Goal: Browse casually

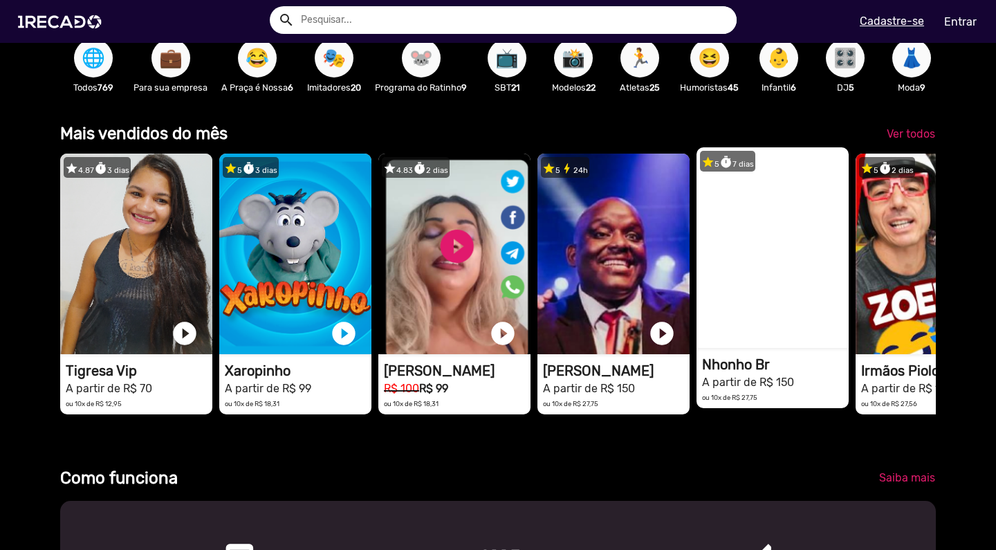
scroll to position [0, 1993]
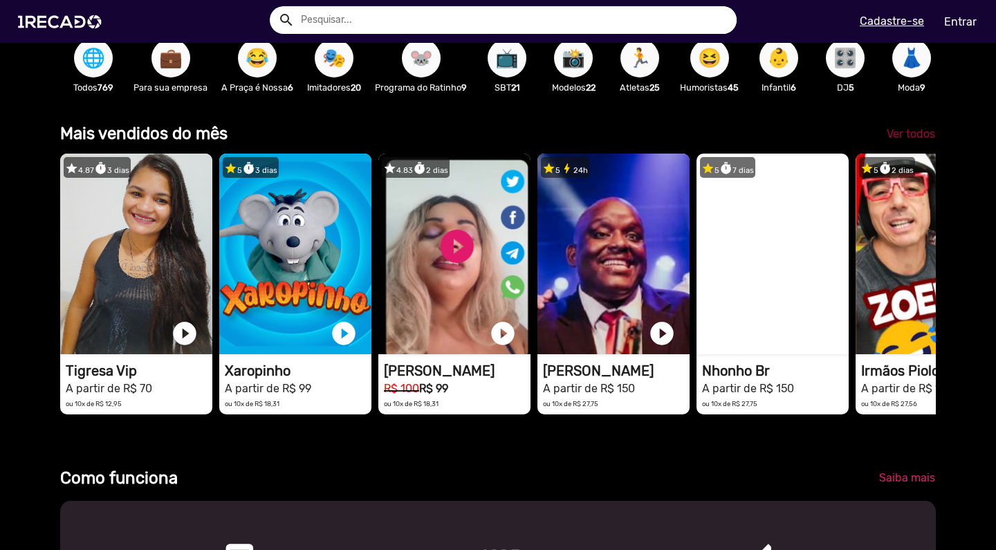
click at [910, 140] on span "Ver todos" at bounding box center [911, 133] width 48 height 13
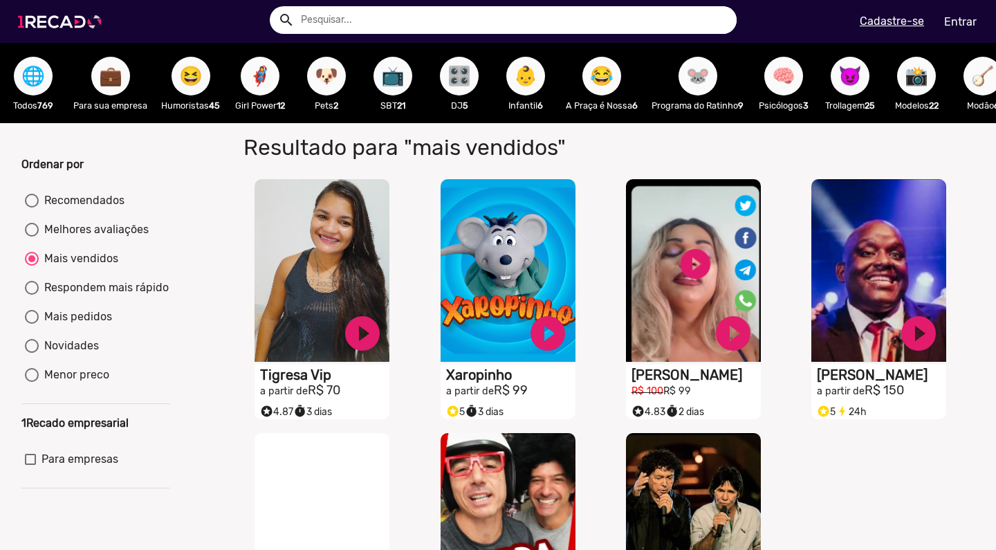
click at [73, 42] on img at bounding box center [62, 21] width 104 height 59
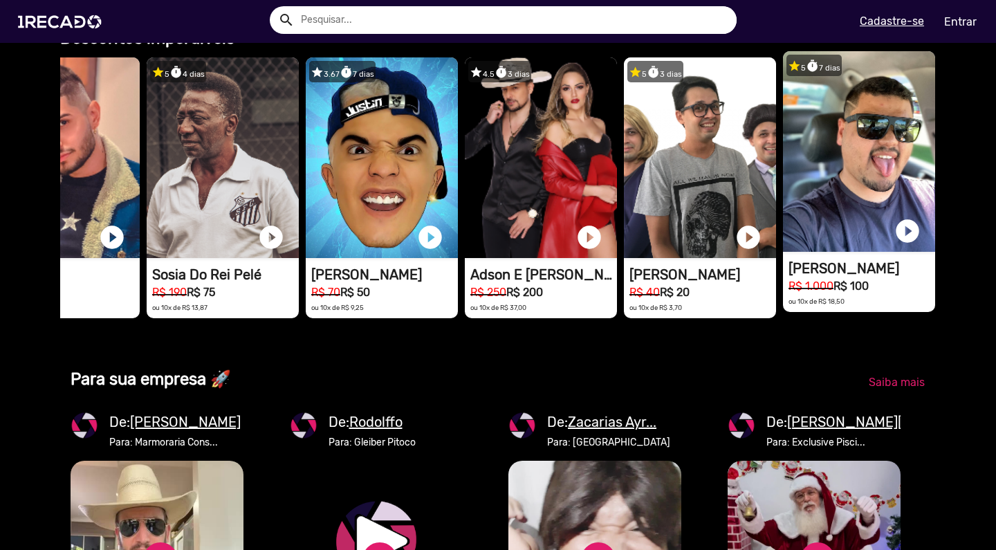
click at [822, 277] on h1 "[PERSON_NAME]" at bounding box center [862, 268] width 147 height 17
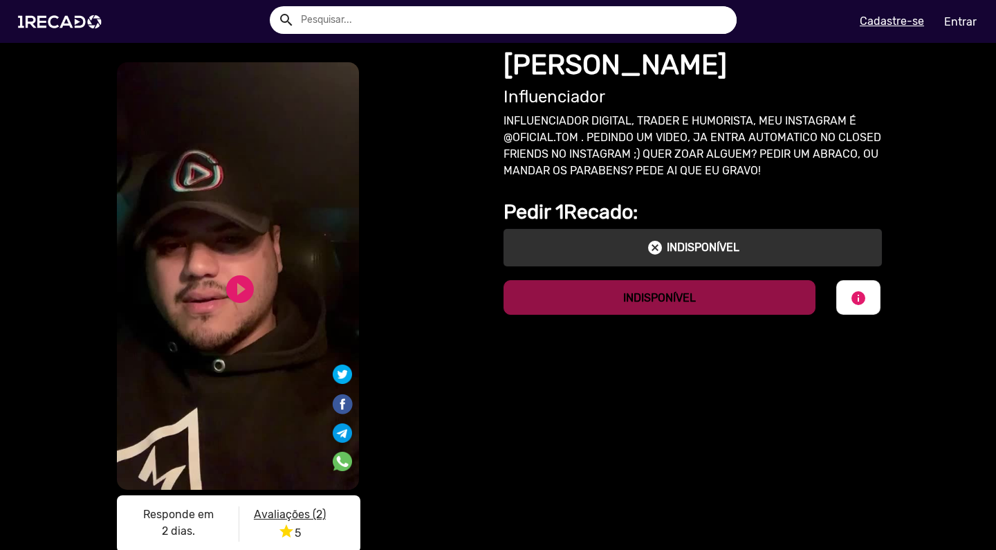
click at [514, 116] on p "INFLUENCIADOR DIGITAL, TRADER E HUMORISTA, MEU INSTAGRAM É @OFICIAL.TOM . PEDIN…" at bounding box center [693, 146] width 378 height 66
drag, startPoint x: 514, startPoint y: 116, endPoint x: 594, endPoint y: 115, distance: 79.6
click at [596, 116] on p "INFLUENCIADOR DIGITAL, TRADER E HUMORISTA, MEU INSTAGRAM É @OFICIAL.TOM . PEDIN…" at bounding box center [693, 146] width 378 height 66
click at [665, 121] on p "INFLUENCIADOR DIGITAL, TRADER E HUMORISTA, MEU INSTAGRAM É @OFICIAL.TOM . PEDIN…" at bounding box center [693, 146] width 378 height 66
drag, startPoint x: 665, startPoint y: 121, endPoint x: 712, endPoint y: 121, distance: 47.1
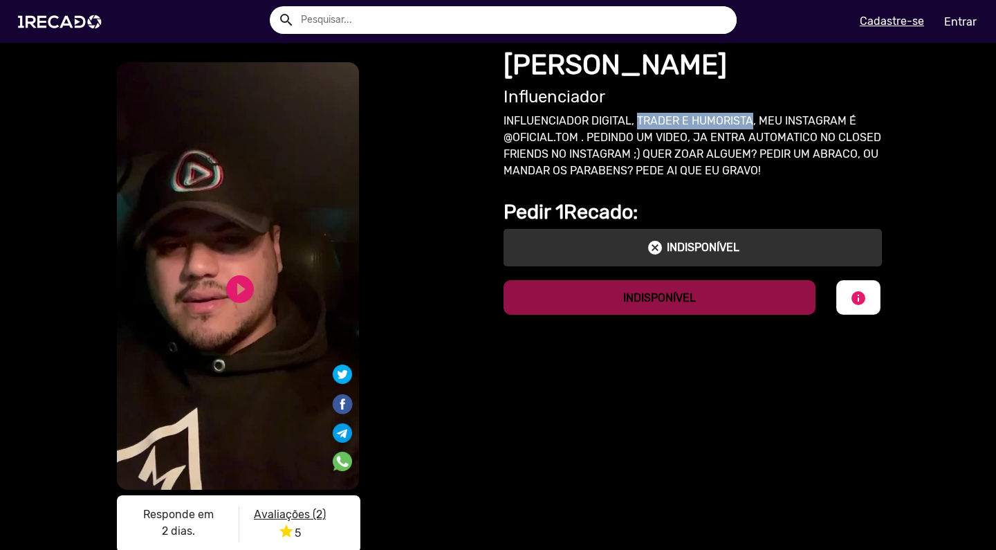
click at [712, 121] on p "INFLUENCIADOR DIGITAL, TRADER E HUMORISTA, MEU INSTAGRAM É @OFICIAL.TOM . PEDIN…" at bounding box center [693, 146] width 378 height 66
click at [609, 131] on p "INFLUENCIADOR DIGITAL, TRADER E HUMORISTA, MEU INSTAGRAM É @OFICIAL.TOM . PEDIN…" at bounding box center [693, 146] width 378 height 66
drag, startPoint x: 519, startPoint y: 145, endPoint x: 619, endPoint y: 145, distance: 99.6
click at [619, 145] on p "INFLUENCIADOR DIGITAL, TRADER E HUMORISTA, MEU INSTAGRAM É @OFICIAL.TOM . PEDIN…" at bounding box center [693, 146] width 378 height 66
click at [843, 136] on p "INFLUENCIADOR DIGITAL, TRADER E HUMORISTA, MEU INSTAGRAM É @OFICIAL.TOM . PEDIN…" at bounding box center [693, 146] width 378 height 66
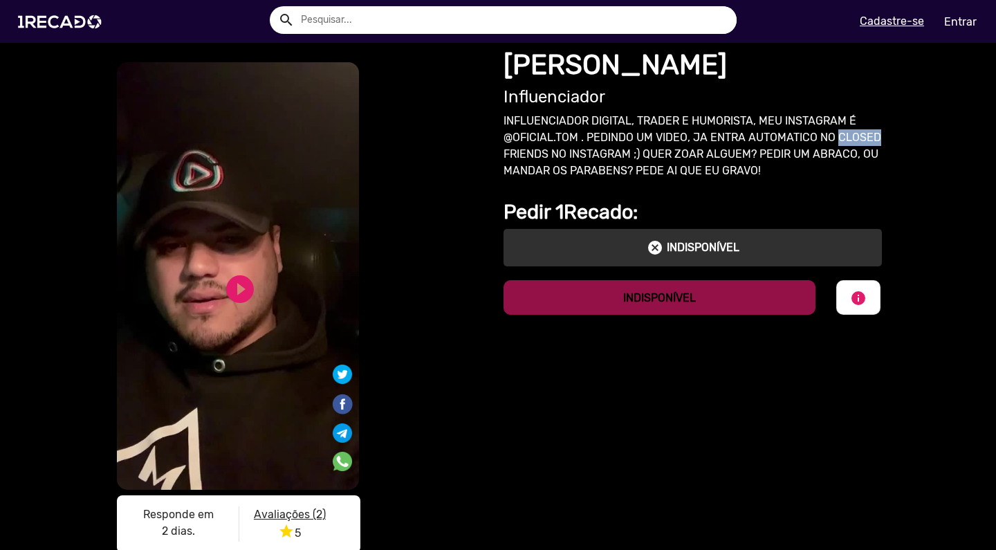
click at [843, 136] on p "INFLUENCIADOR DIGITAL, TRADER E HUMORISTA, MEU INSTAGRAM É @OFICIAL.TOM . PEDIN…" at bounding box center [693, 146] width 378 height 66
